Goal: Transaction & Acquisition: Book appointment/travel/reservation

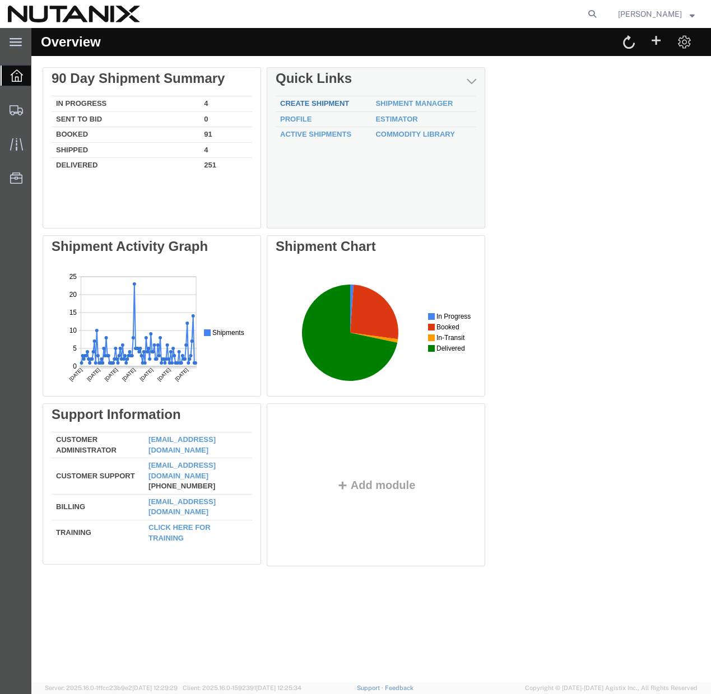
click at [314, 101] on link "Create Shipment" at bounding box center [314, 103] width 69 height 8
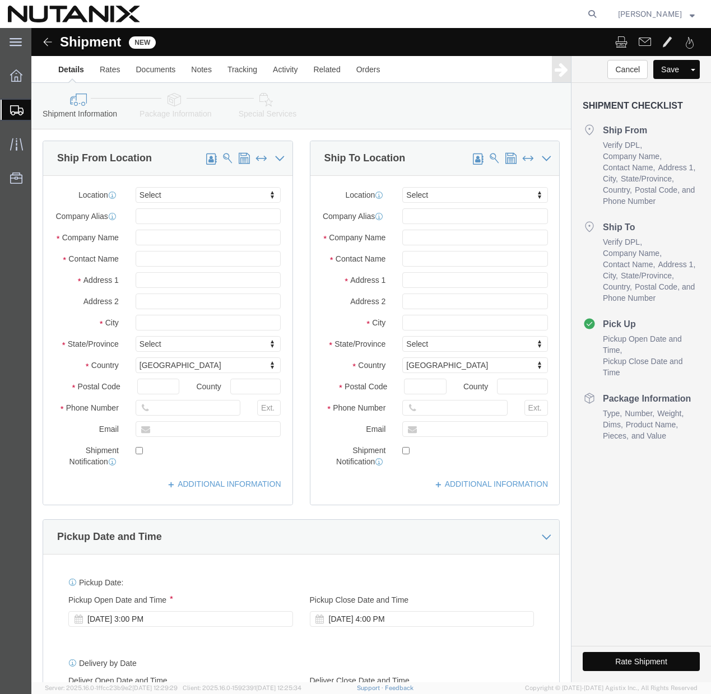
select select
click span
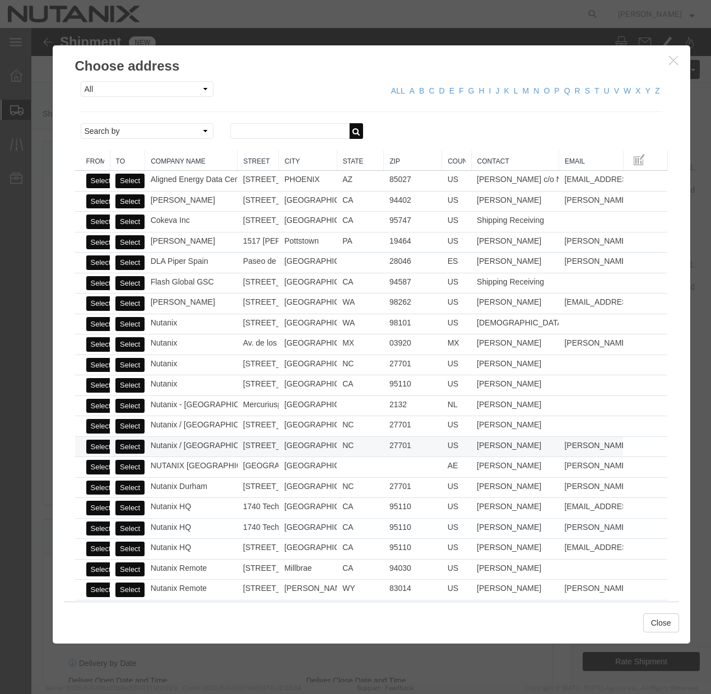
click button "Select"
select select
type input "Nutanix / [GEOGRAPHIC_DATA]"
type input "[PERSON_NAME]"
type input "[STREET_ADDRESS]"
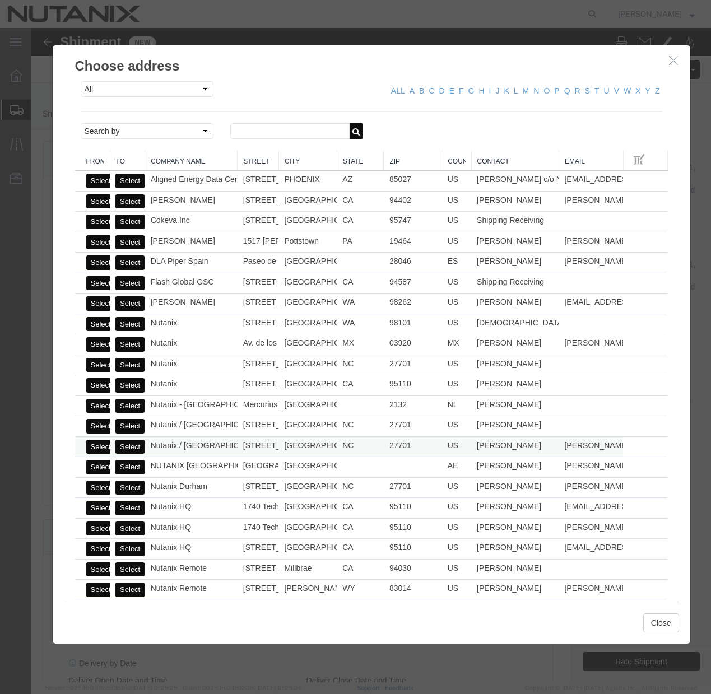
type input "Ste 700"
type input "[GEOGRAPHIC_DATA]"
type input "27701"
type input "[PHONE_NUMBER]"
type input "[PERSON_NAME][EMAIL_ADDRESS][PERSON_NAME][DOMAIN_NAME]"
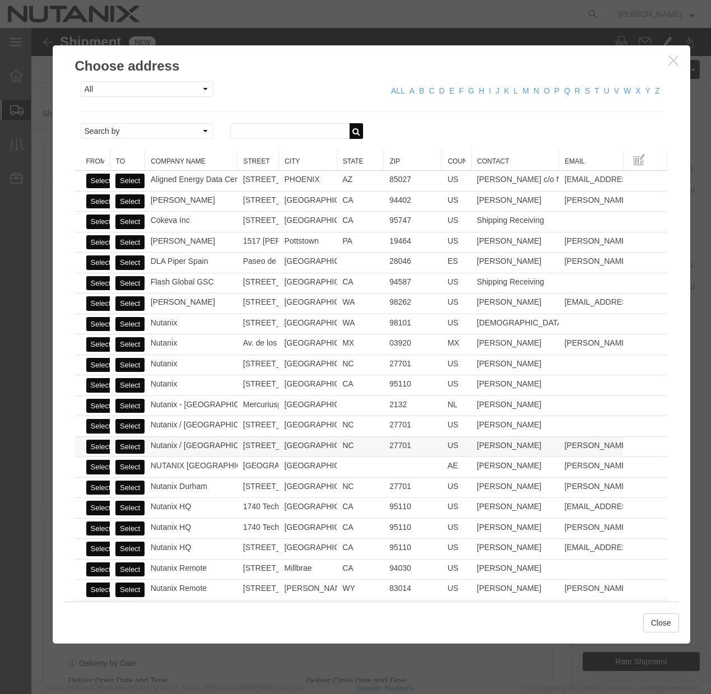
checkbox input "true"
select select "NC"
click icon "button"
click div "Choose address All Company Location Other Personal Shared ALL A B C D E F G H I…"
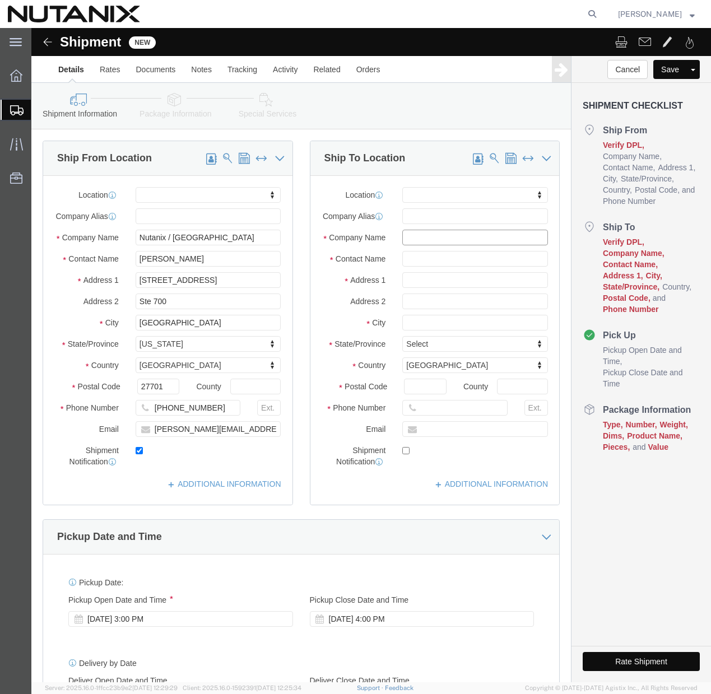
click input "text"
paste input "[PERSON_NAME]"
type input "[PERSON_NAME]"
click div
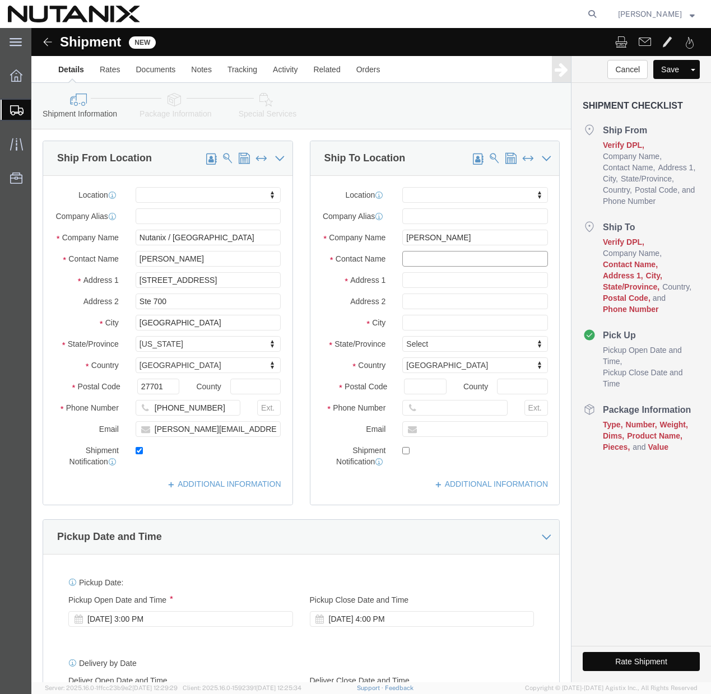
click input "text"
paste input "[PERSON_NAME]"
type input "[PERSON_NAME]"
click input "text"
paste input "[STREET_ADDRESS]"
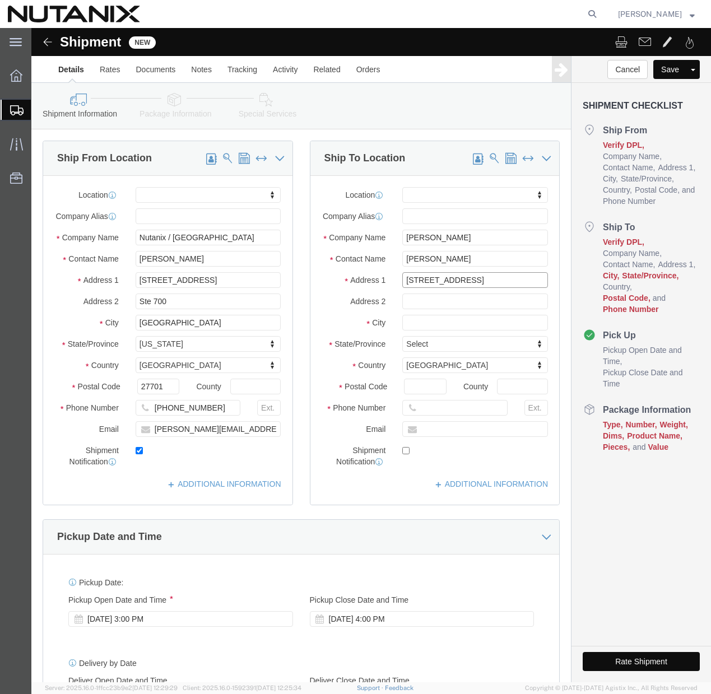
type input "[STREET_ADDRESS]"
select select
click input "text"
type input "[GEOGRAPHIC_DATA]"
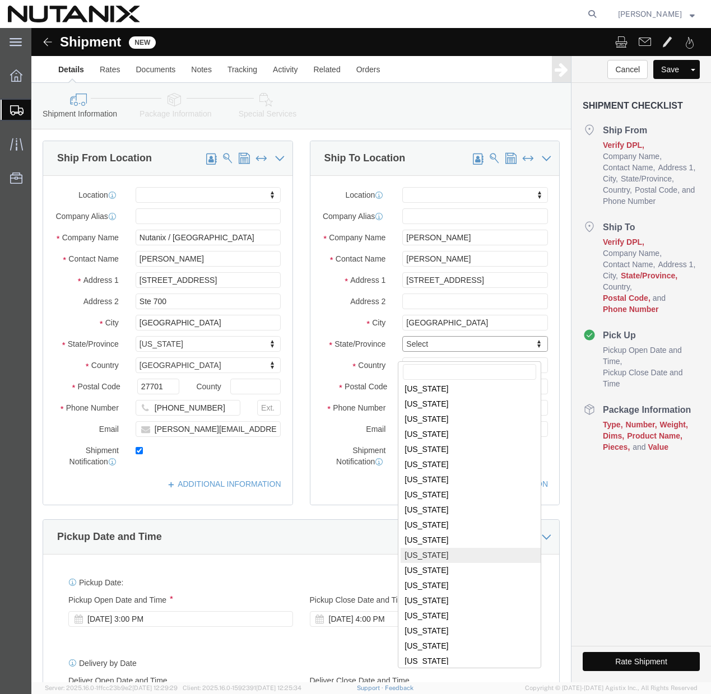
scroll to position [545, 0]
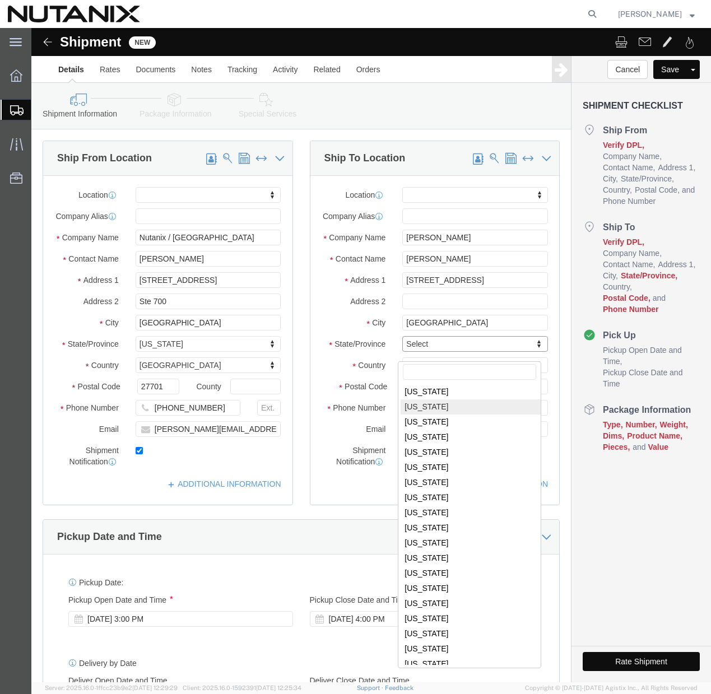
select select
select select "NC"
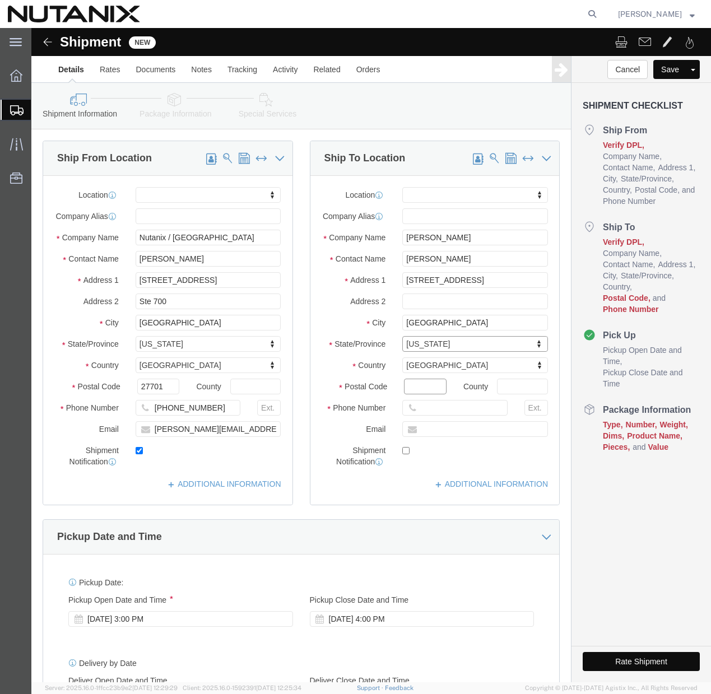
click input "Postal Code"
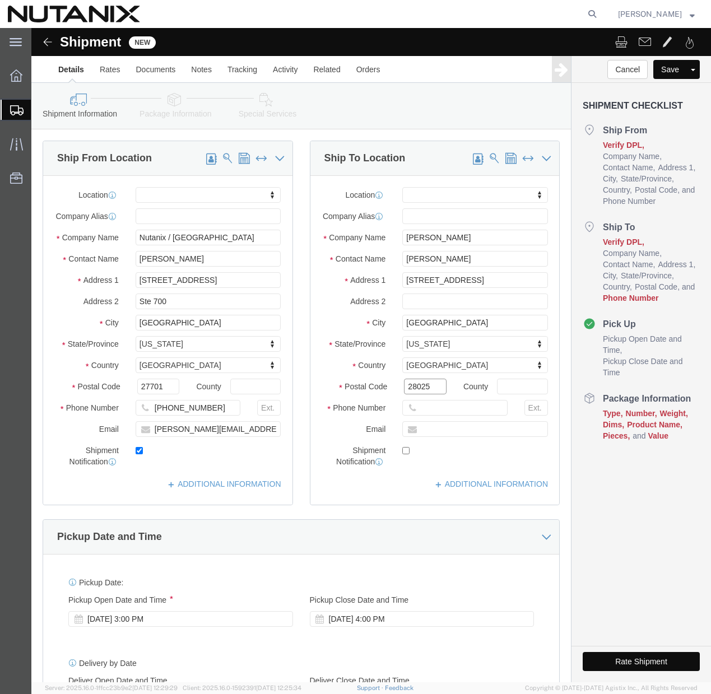
type input "28025"
select select
click input "text"
type input "[PHONE_NUMBER]"
click input "text"
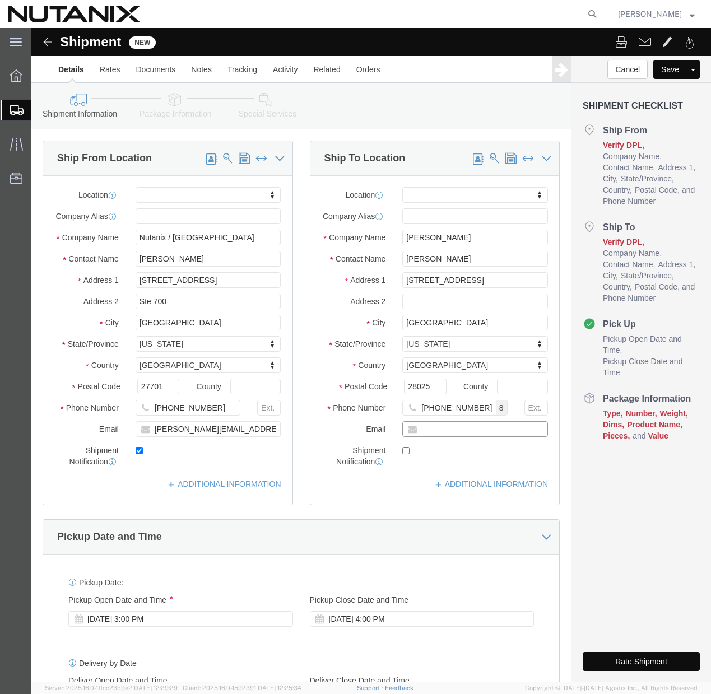
paste input "[PERSON_NAME][EMAIL_ADDRESS][PERSON_NAME][DOMAIN_NAME]"
type input "[PERSON_NAME][EMAIL_ADDRESS][PERSON_NAME][DOMAIN_NAME]"
checkbox input "true"
click input "[PERSON_NAME][EMAIL_ADDRESS][PERSON_NAME][DOMAIN_NAME]"
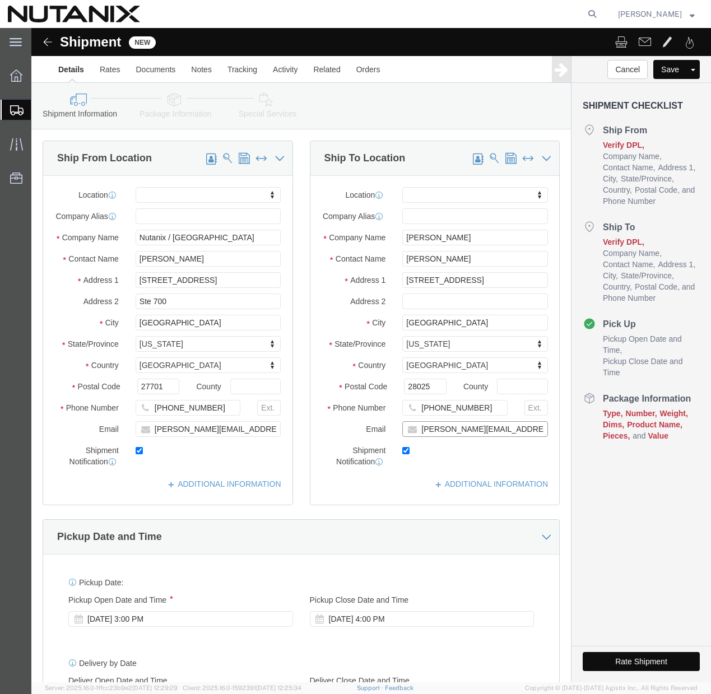
click input "[PERSON_NAME][EMAIL_ADDRESS][PERSON_NAME][DOMAIN_NAME]"
paste input "[PHONE_NUMBER]"
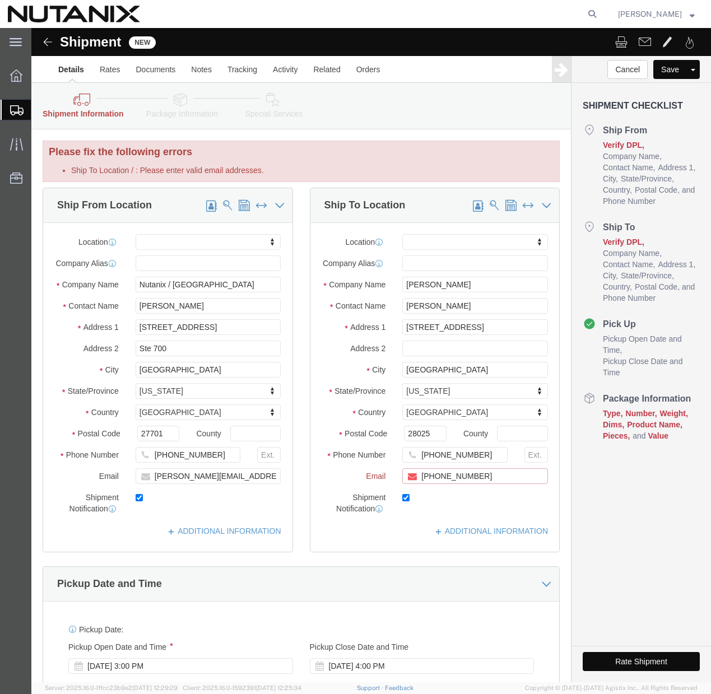
type input "[PHONE_NUMBER]"
checkbox input "false"
click input "[PHONE_NUMBER]"
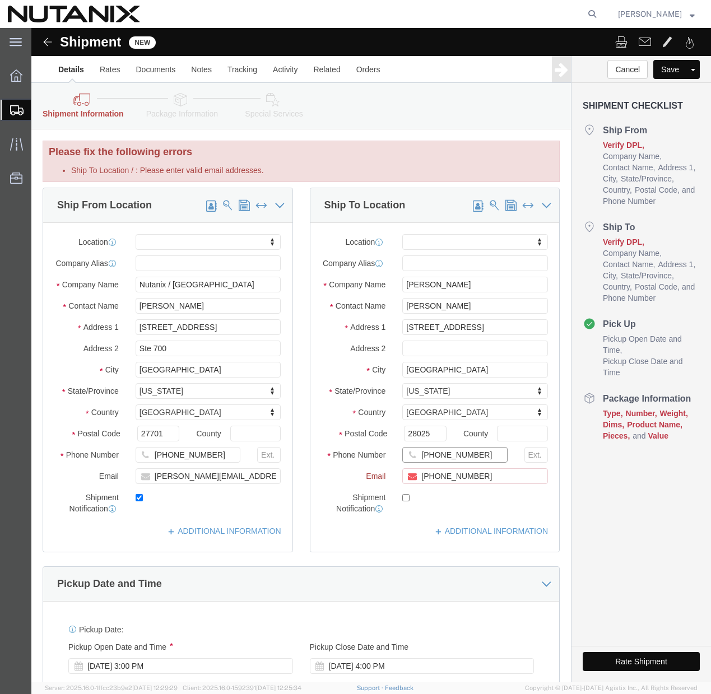
paste input "[PHONE_NUMBER]"
type input "[PHONE_NUMBER]"
click input "[PHONE_NUMBER]"
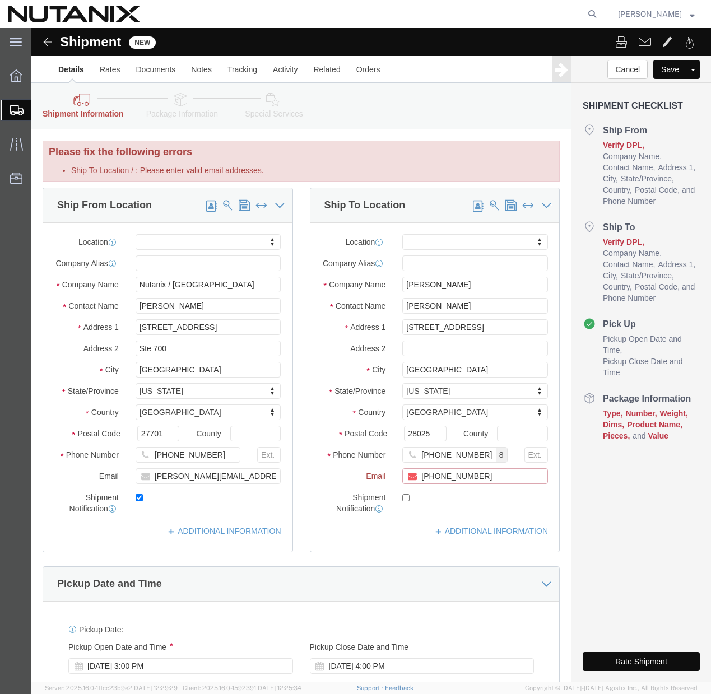
paste input "[PERSON_NAME][EMAIL_ADDRESS][PERSON_NAME][DOMAIN_NAME]"
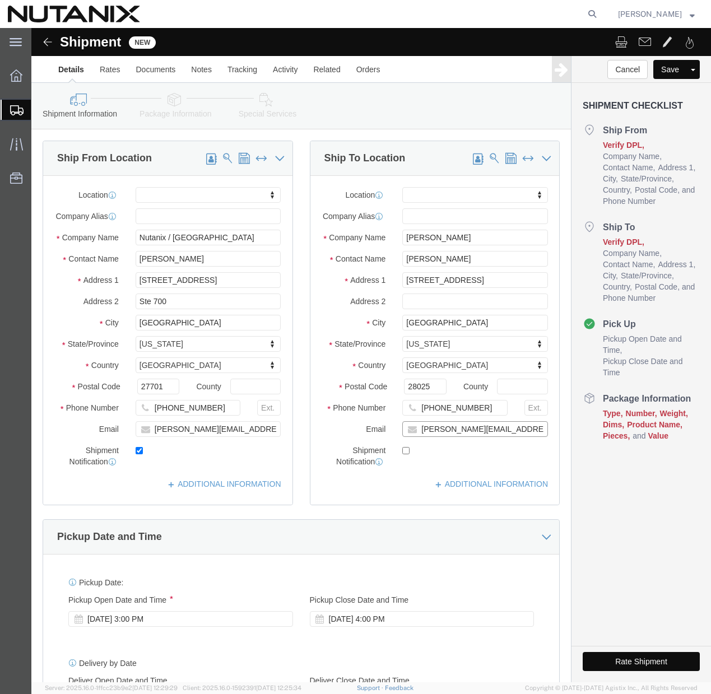
type input "[PERSON_NAME][EMAIL_ADDRESS][PERSON_NAME][DOMAIN_NAME]"
checkbox input "true"
click div "Location My Profile Location [GEOGRAPHIC_DATA] - [GEOGRAPHIC_DATA] [GEOGRAPHIC_…"
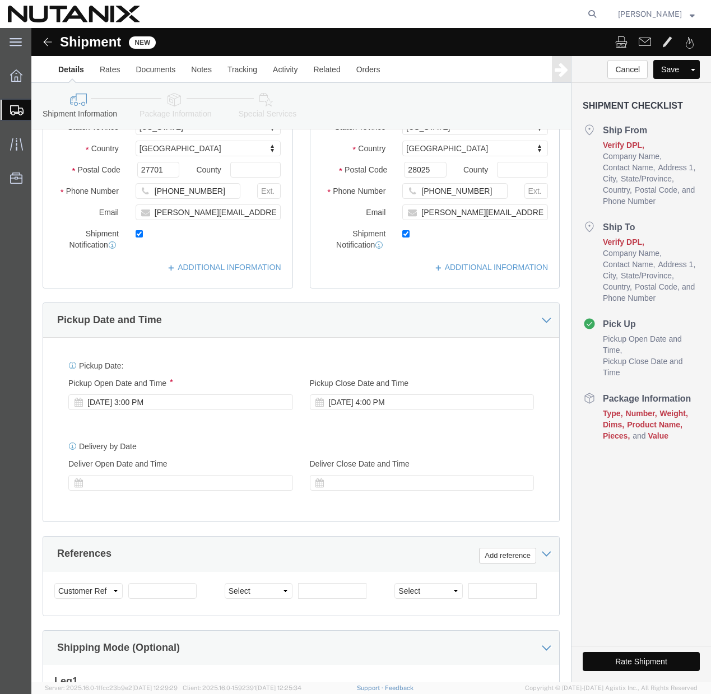
scroll to position [227, 0]
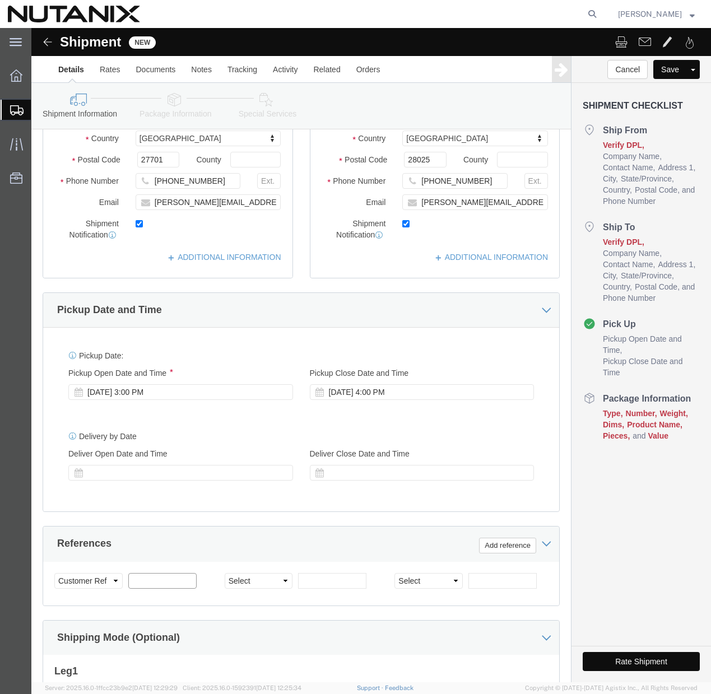
click input "text"
type input "79101"
click select "Select Account Type Activity ID Airline Appointment Number ASN Batch Request # …"
select select "PURCHORD"
click input "text"
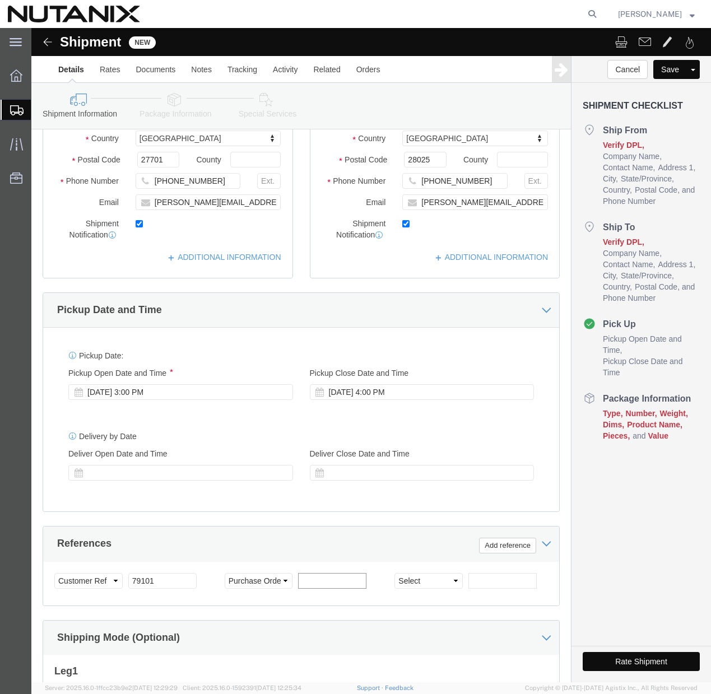
paste input "TASK0427819"
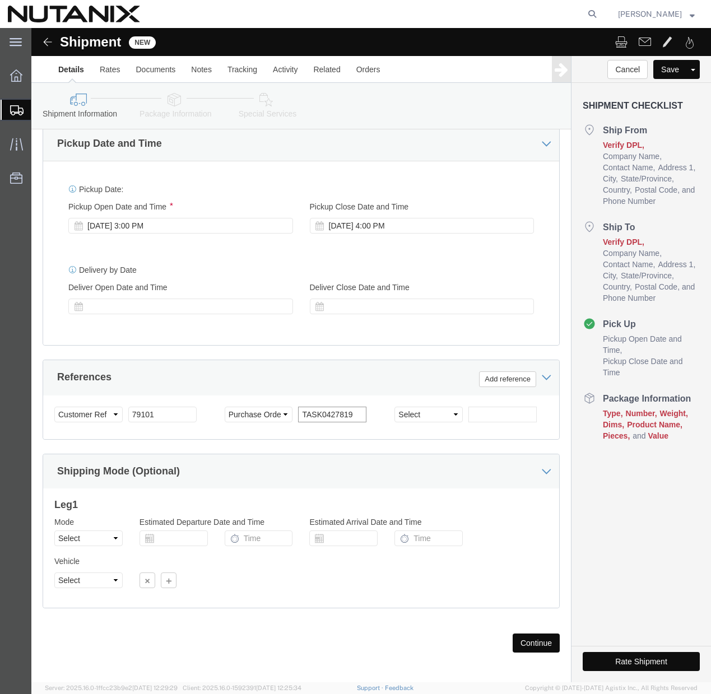
scroll to position [407, 0]
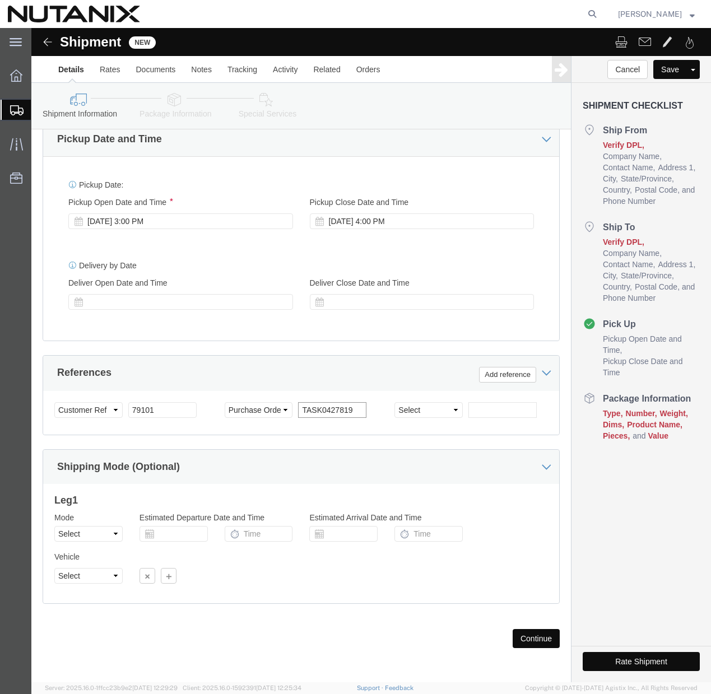
type input "TASK0427819"
click button "Continue"
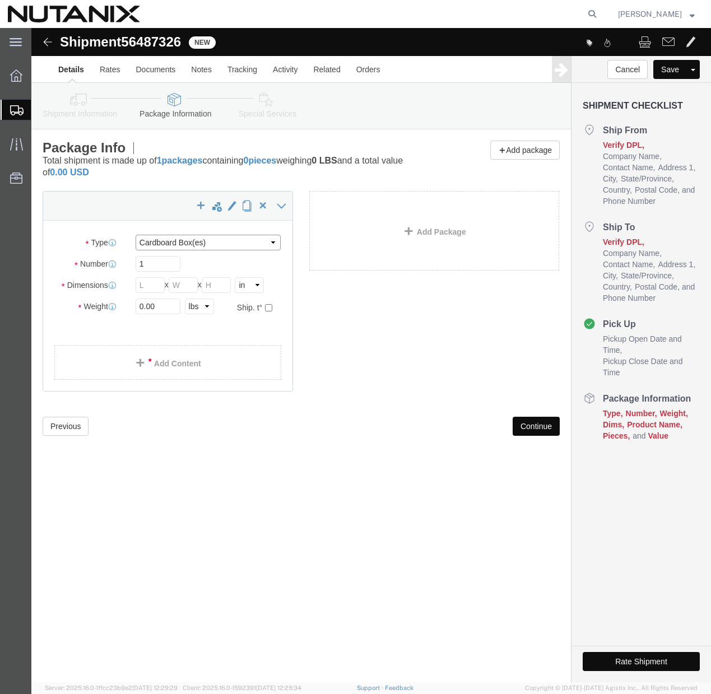
click select "Select Bale(s) Basket(s) Bolt(s) Bottle(s) Buckets Bulk Bundle(s) Can(s) Cardbo…"
select select "YRPK"
click input "text"
type input "16"
type input "12"
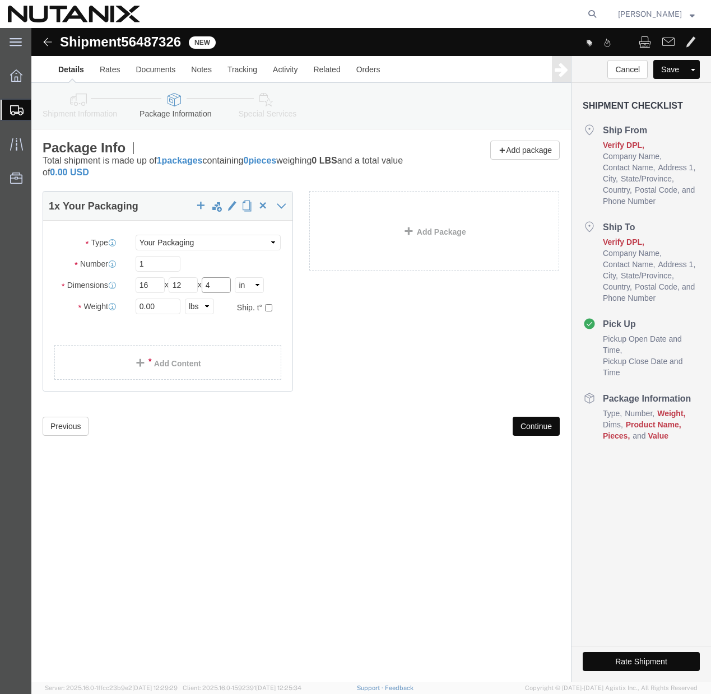
type input "4"
click input "0.00"
type input "15"
click div "Previous Continue"
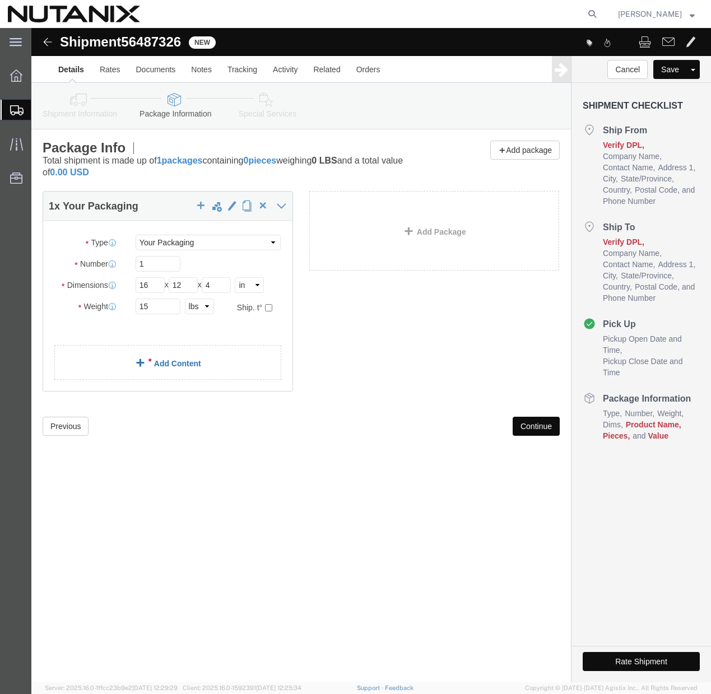
click link "Add Content"
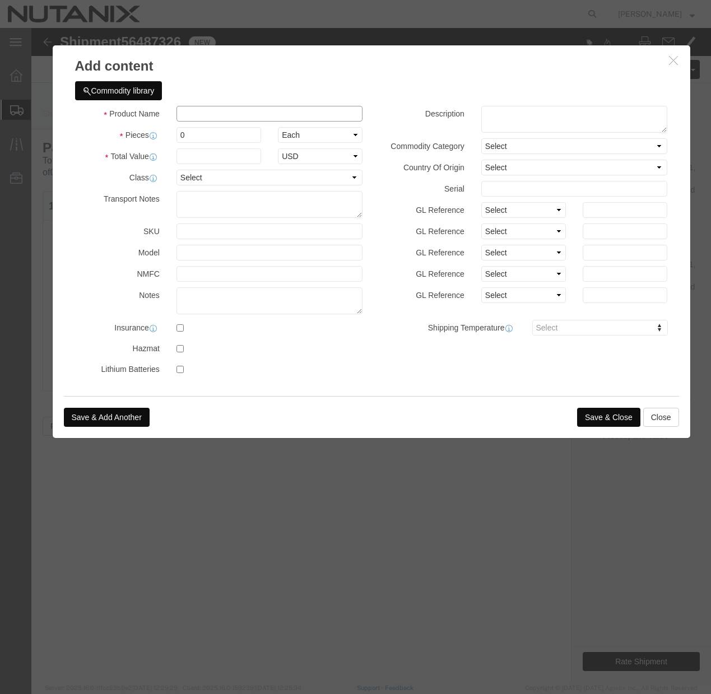
click input "text"
paste input "SE Field Networking Kit"
type input "SE Field Networking Kit"
click input "0"
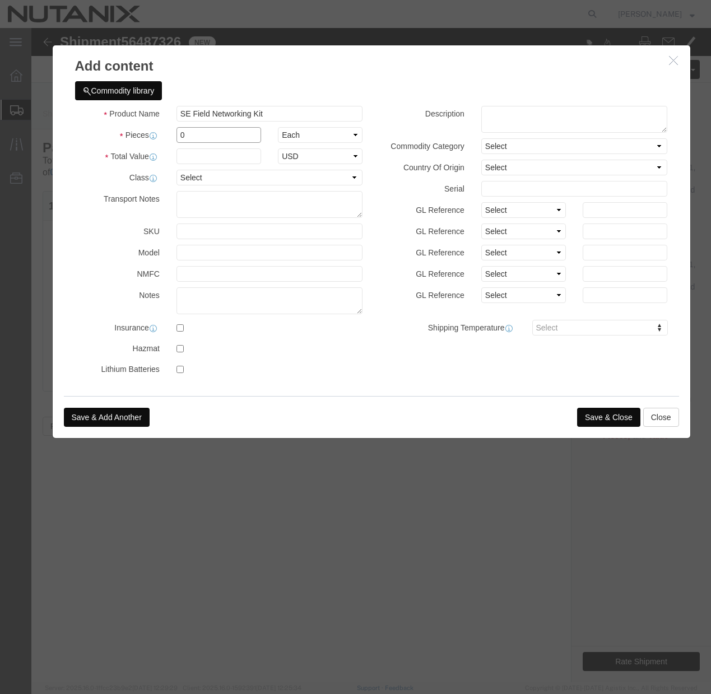
click input "0"
type input "1"
click input "text"
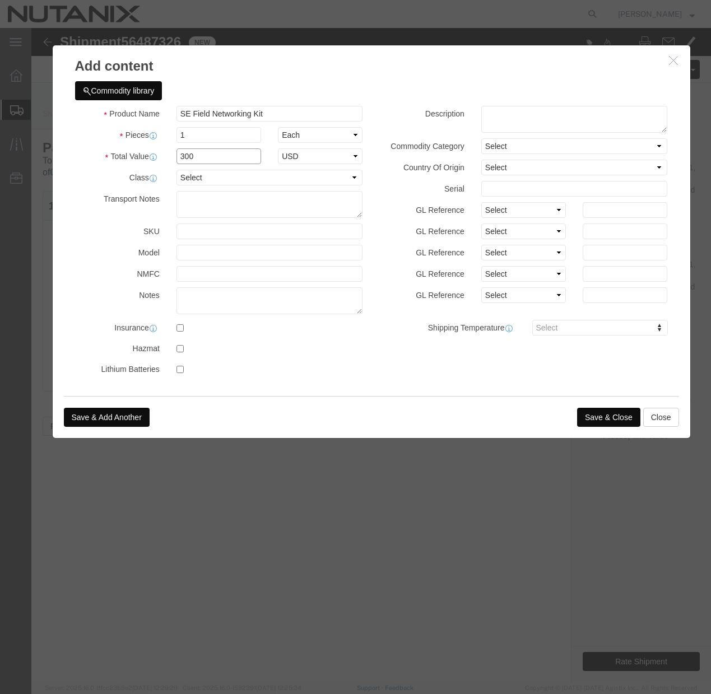
type input "300"
click div "Product Name SE Field Networking Kit Pieces 1 Select Bag Barrels 100Board Feet …"
click button "Save & Close"
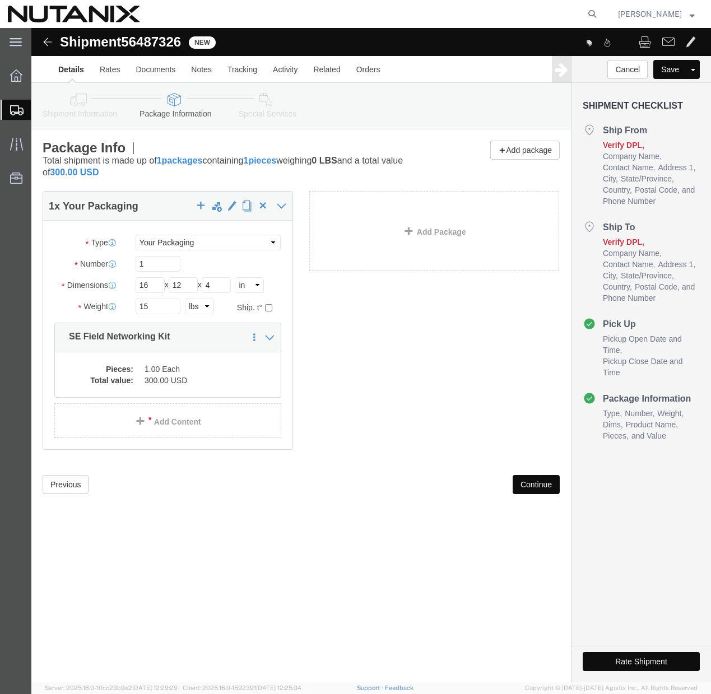
click button "Continue"
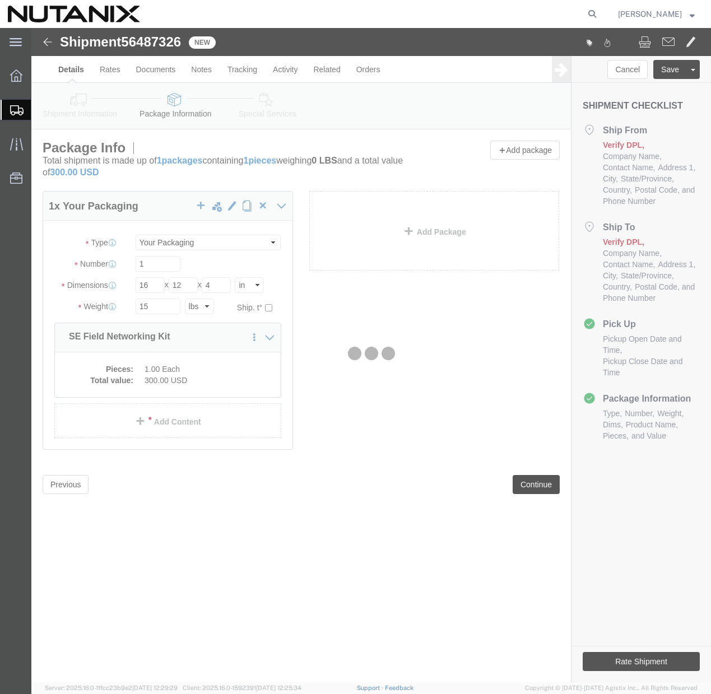
select select
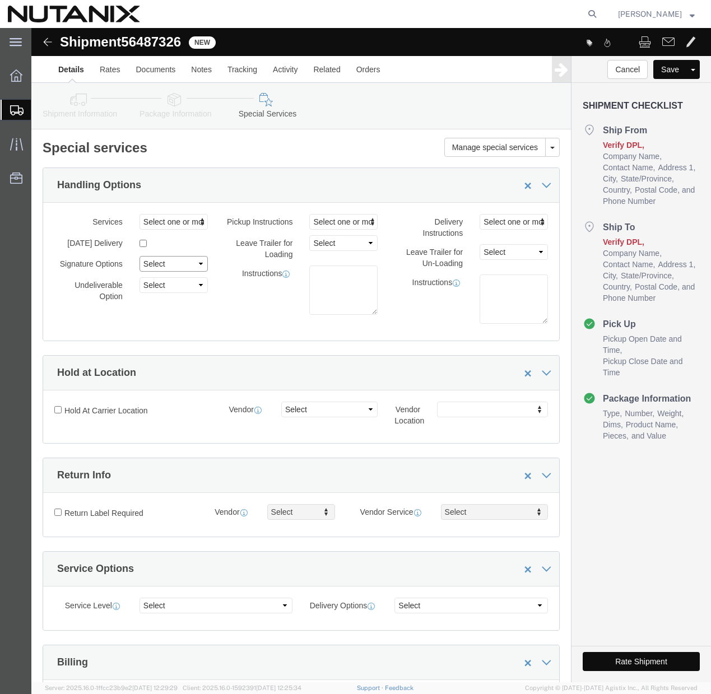
click select "Select Adult Signature Required Direct Signature Required No Signature Required…"
select select "NoSignReqOnDeliveryFlag"
click button "Rate Shipment"
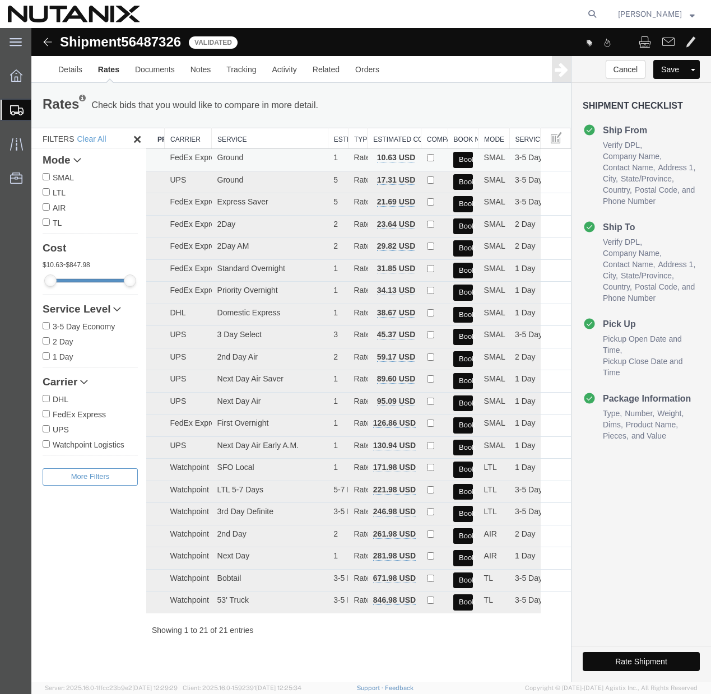
click at [465, 161] on button "Book" at bounding box center [462, 160] width 19 height 16
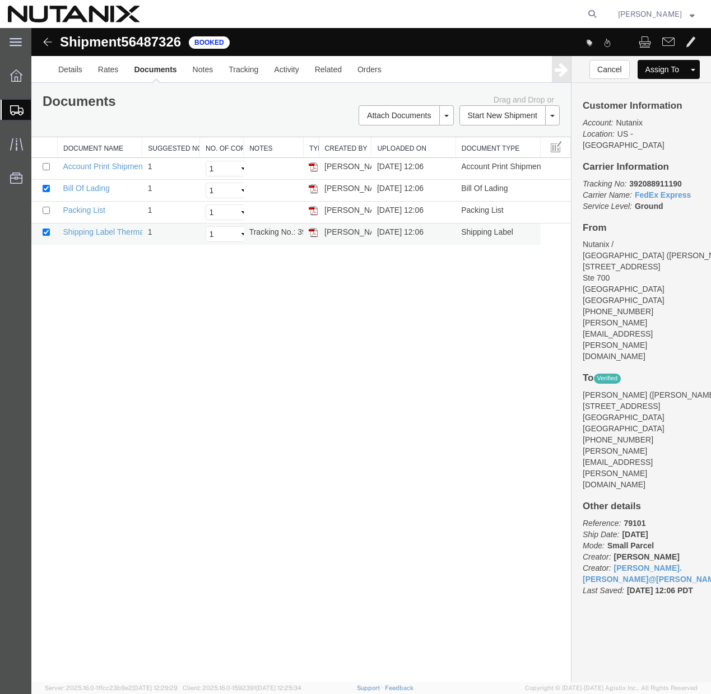
click at [285, 230] on td "Tracking No.: 392088911190" at bounding box center [274, 234] width 60 height 22
copy td "Tracking No.: 392088911190"
click at [315, 234] on img at bounding box center [313, 232] width 9 height 9
